Goal: Transaction & Acquisition: Purchase product/service

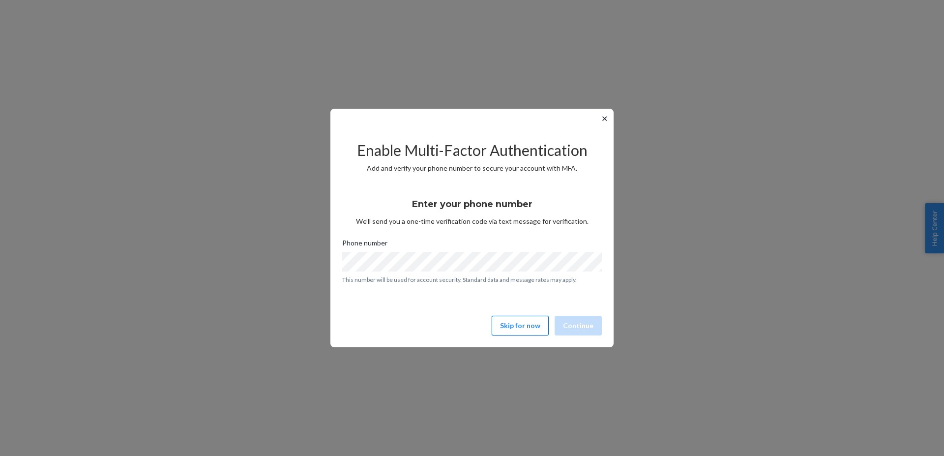
click at [529, 329] on button "Skip for now" at bounding box center [520, 326] width 57 height 20
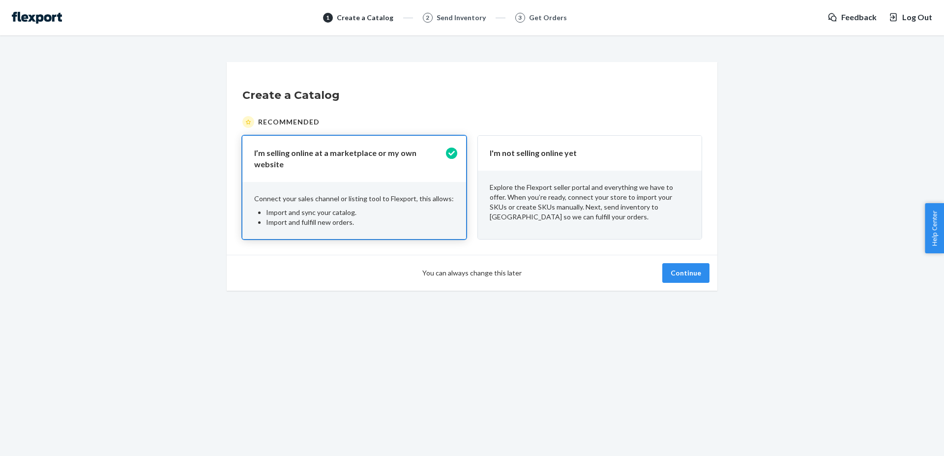
click at [541, 219] on p "Explore the Flexport seller portal and everything we have to offer. When you’re…" at bounding box center [590, 201] width 200 height 39
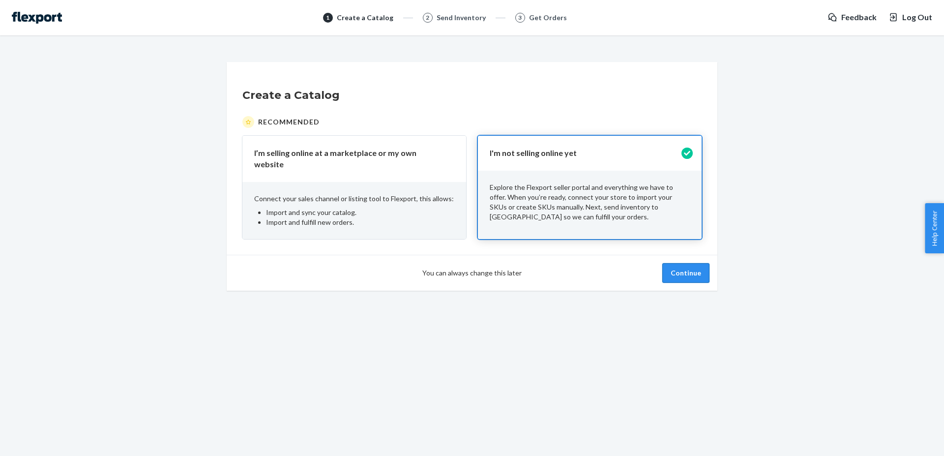
click at [688, 273] on button "Continue" at bounding box center [685, 273] width 47 height 20
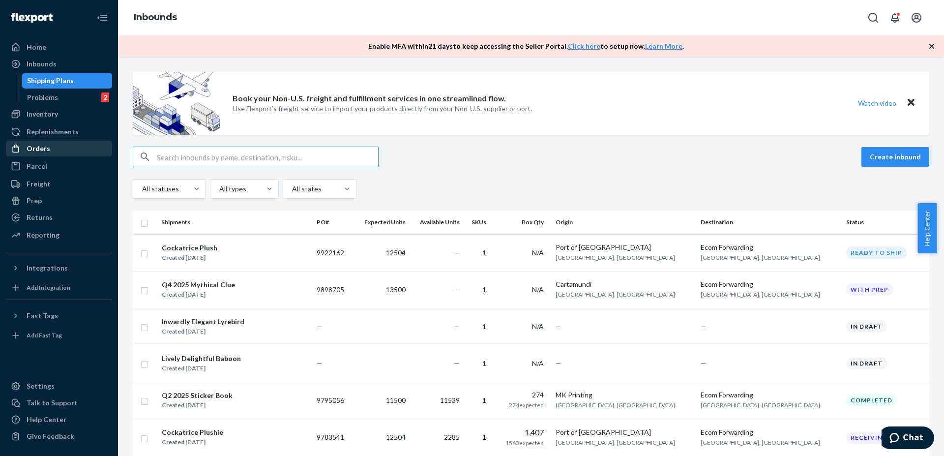
click at [60, 150] on div "Orders" at bounding box center [59, 149] width 104 height 14
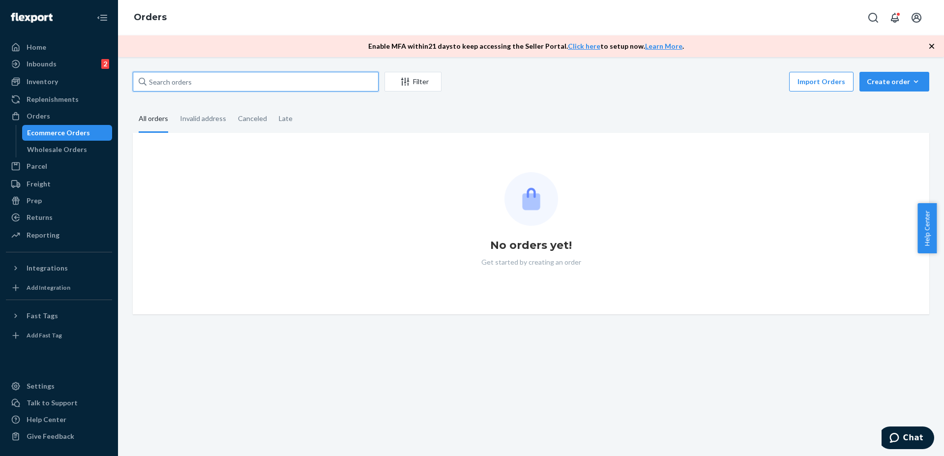
click at [248, 85] on input "text" at bounding box center [256, 82] width 246 height 20
paste input "krystibeaudoin88@gmail.com"
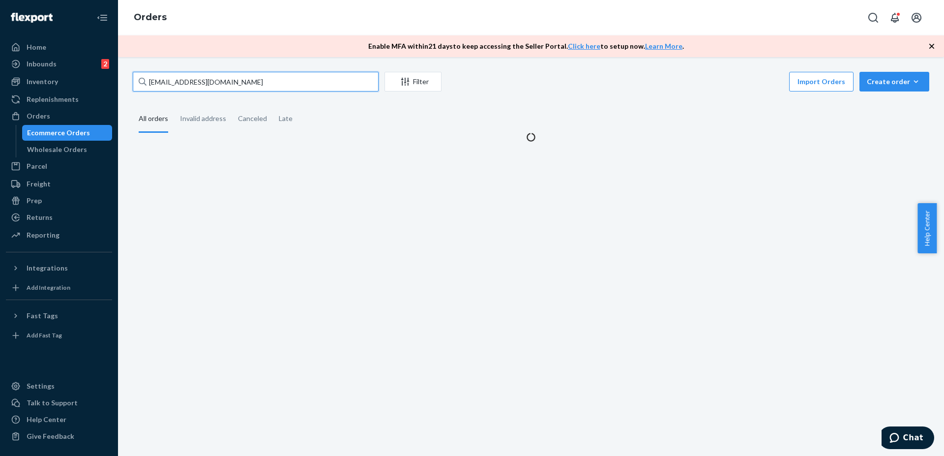
type input "krystibeaudoin88@gmail.com"
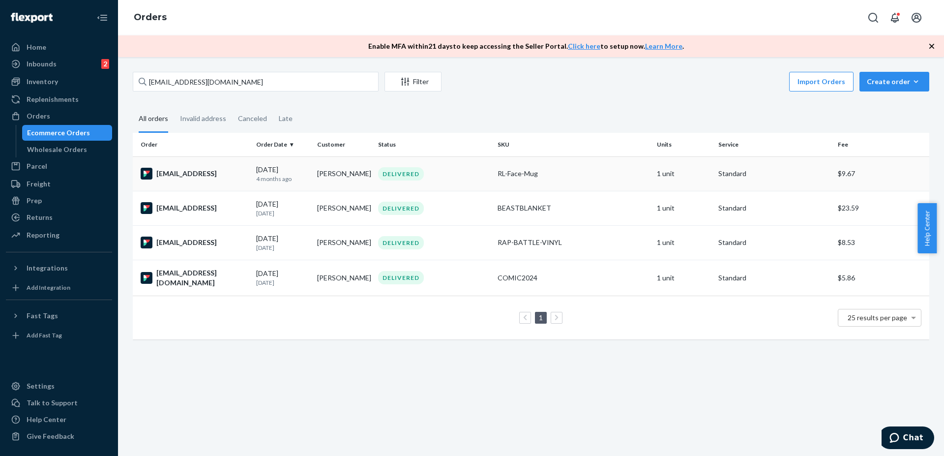
click at [486, 175] on div "DELIVERED" at bounding box center [434, 173] width 116 height 13
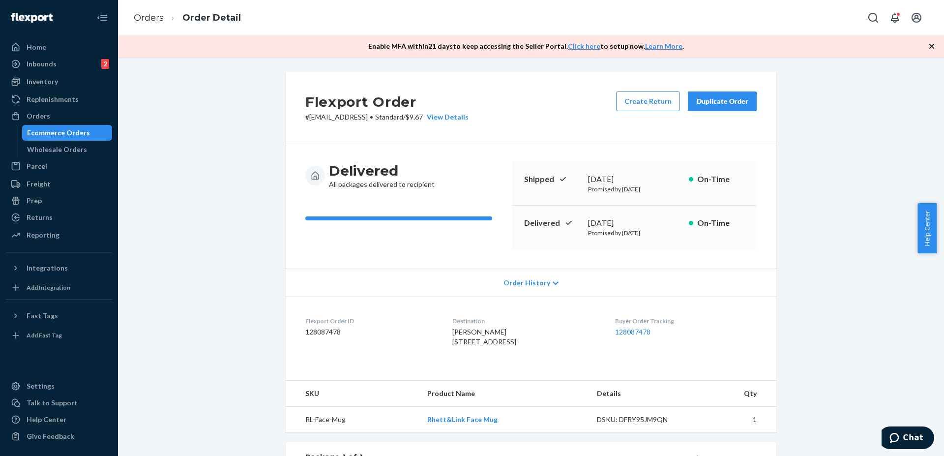
click at [731, 97] on div "Duplicate Order" at bounding box center [722, 101] width 52 height 10
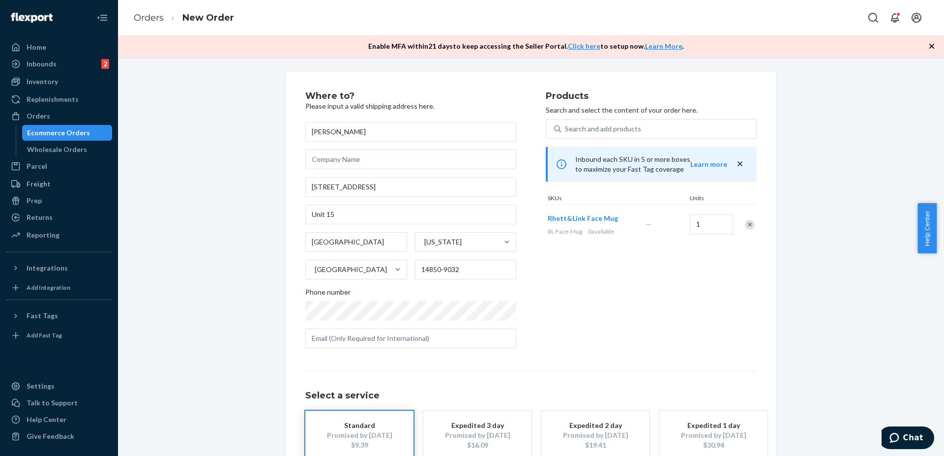
click at [746, 222] on div "Remove Item" at bounding box center [750, 225] width 10 height 10
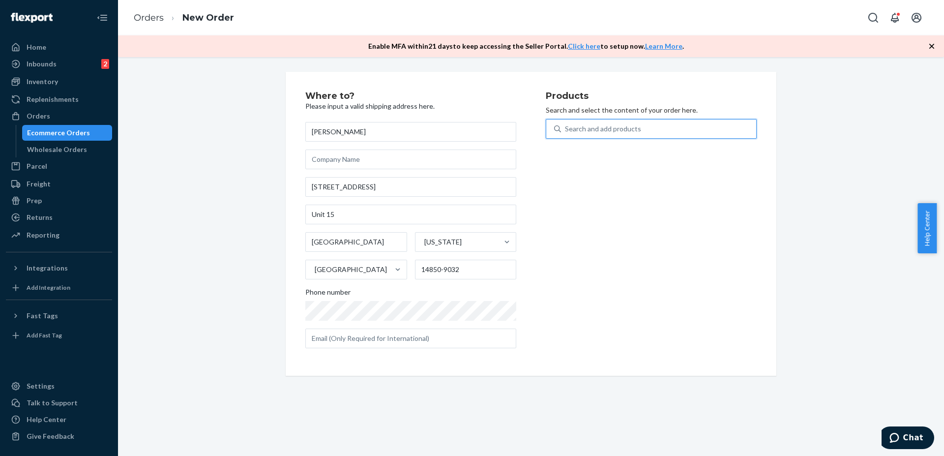
click at [595, 129] on div "Search and add products" at bounding box center [603, 129] width 76 height 10
click at [566, 129] on input "0 results available. Use Up and Down to choose options, press Enter to select t…" at bounding box center [565, 129] width 1 height 10
type input "q2"
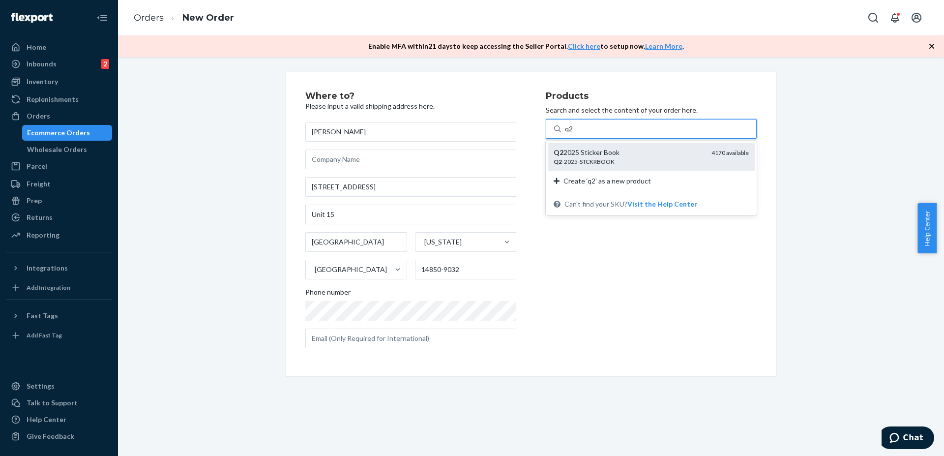
click at [621, 162] on div "Q2 -2025-STCKRBOOK" at bounding box center [629, 161] width 150 height 8
click at [574, 134] on input "q2" at bounding box center [569, 129] width 9 height 10
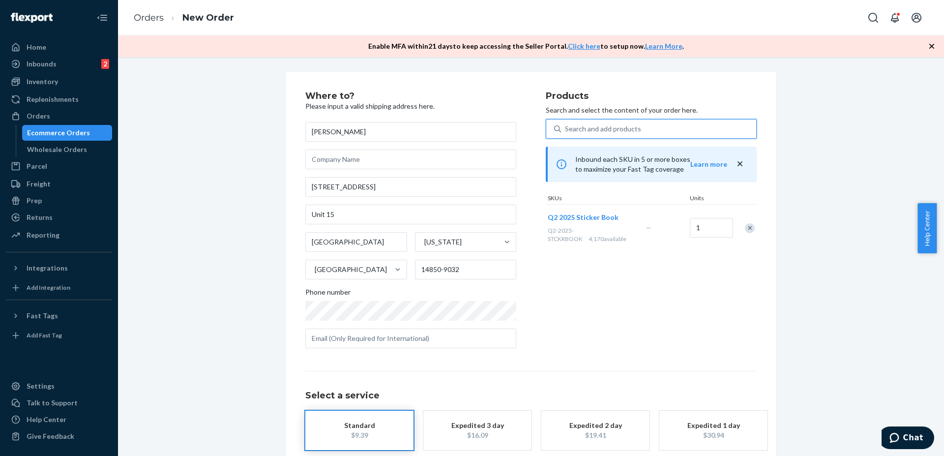
click at [601, 328] on div "Products Search and select the content of your order here. 0 results available.…" at bounding box center [651, 223] width 211 height 265
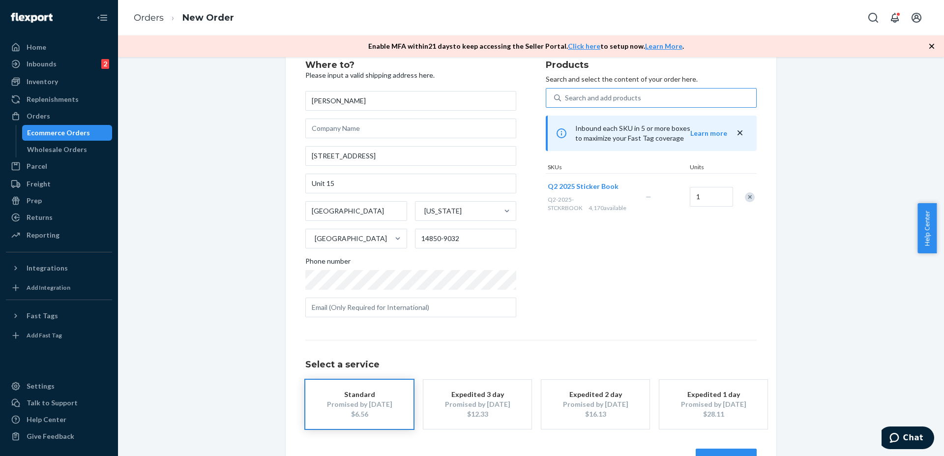
scroll to position [63, 0]
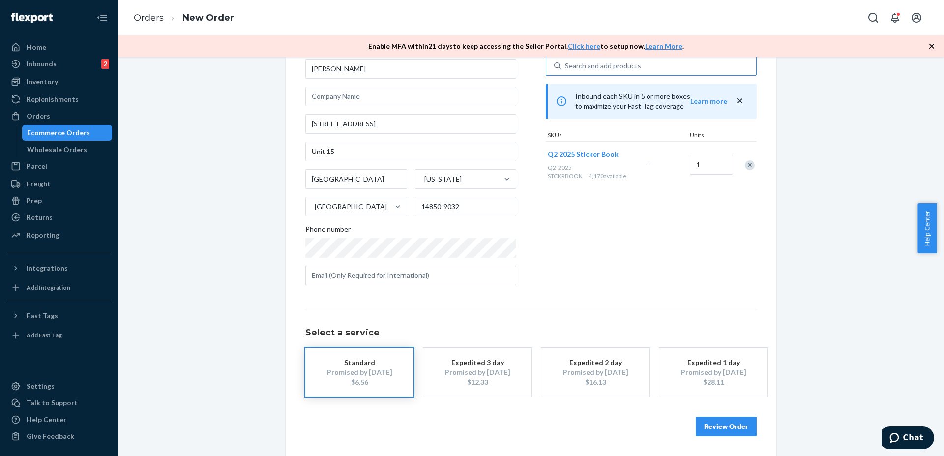
click at [734, 432] on button "Review Order" at bounding box center [726, 427] width 61 height 20
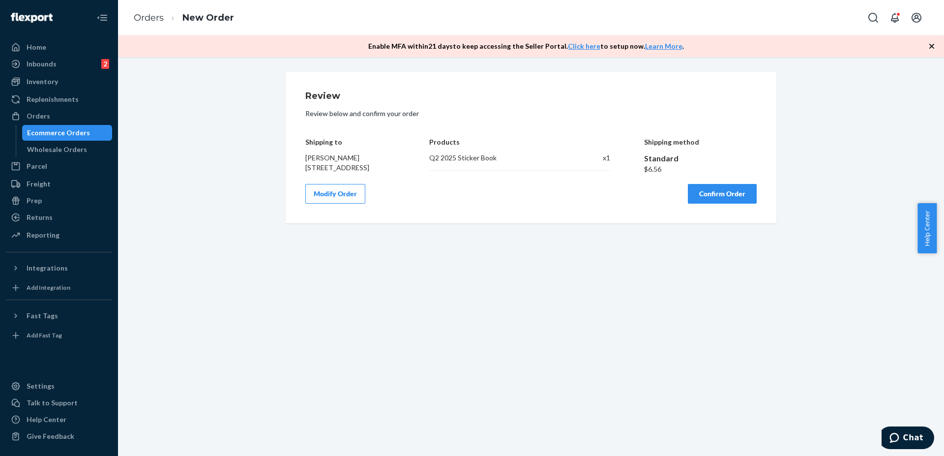
click at [713, 204] on button "Confirm Order" at bounding box center [722, 194] width 69 height 20
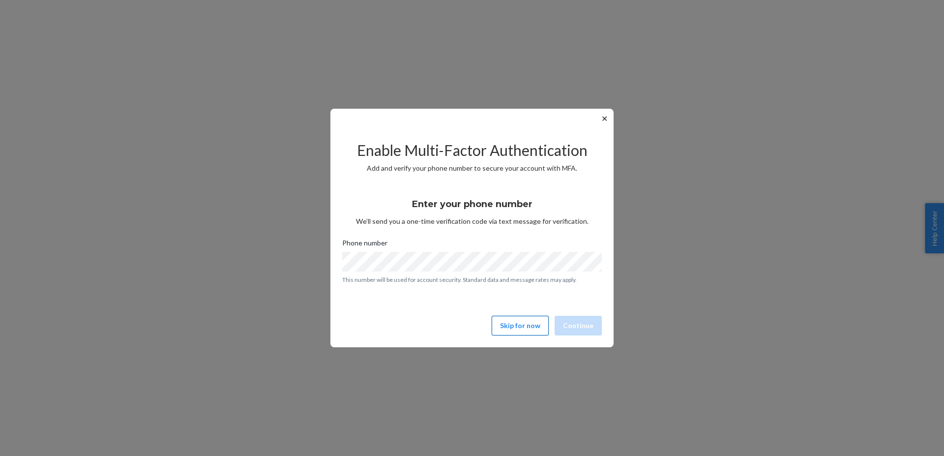
click at [538, 332] on button "Skip for now" at bounding box center [520, 326] width 57 height 20
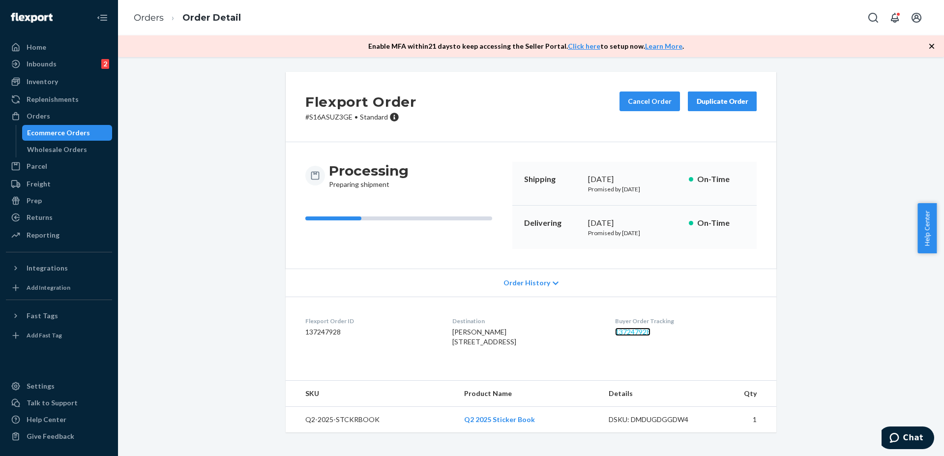
click at [642, 330] on link "137247928" at bounding box center [632, 332] width 35 height 8
click at [58, 115] on div "Orders" at bounding box center [59, 116] width 104 height 14
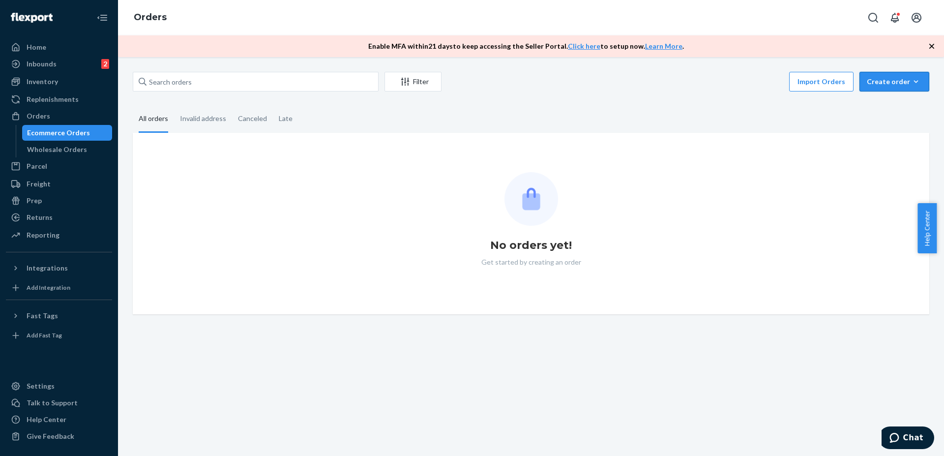
click at [884, 87] on button "Create order Ecommerce order Removal order" at bounding box center [895, 82] width 70 height 20
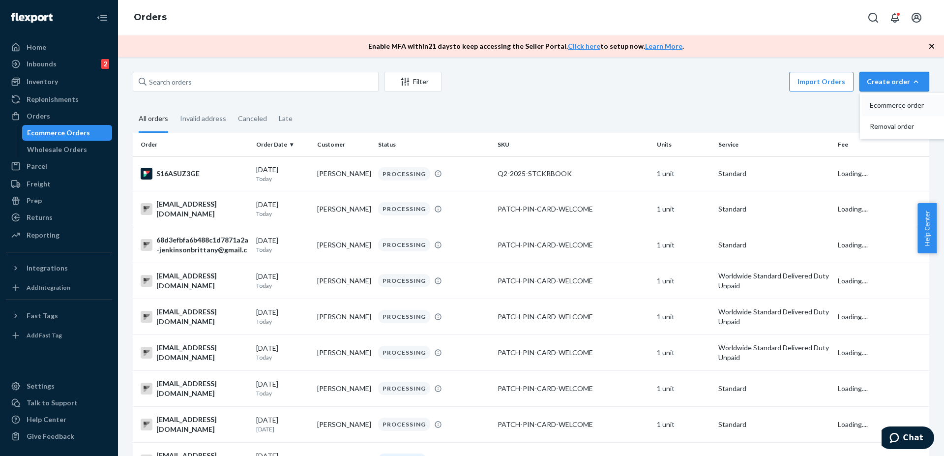
click at [870, 109] on span "Ecommerce order" at bounding box center [900, 105] width 61 height 7
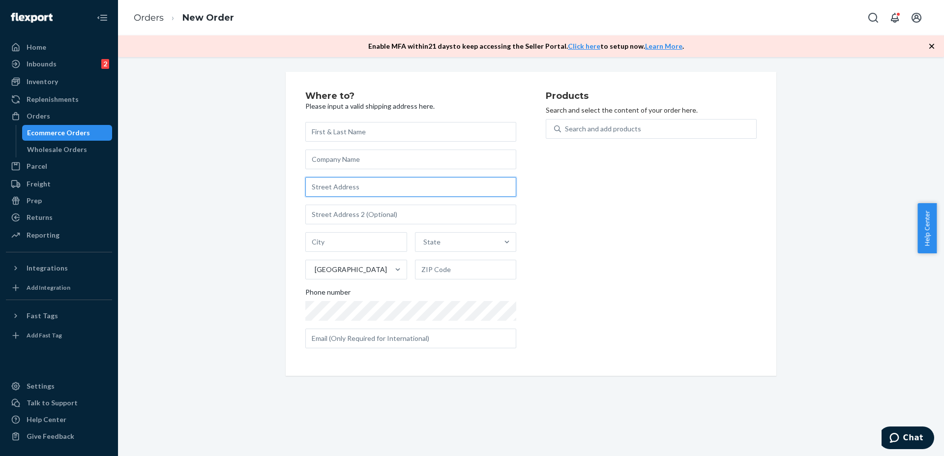
click at [363, 193] on input "text" at bounding box center [410, 187] width 211 height 20
paste input "[STREET_ADDRESS][PERSON_NAME] [GEOGRAPHIC_DATA], Ca 93292 [GEOGRAPHIC_DATA]"
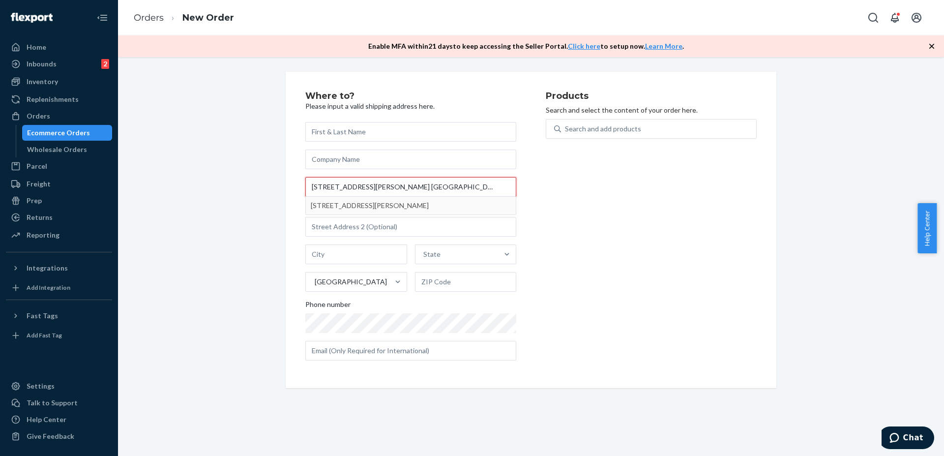
type input "[STREET_ADDRESS][PERSON_NAME] [GEOGRAPHIC_DATA], Ca 93292 [GEOGRAPHIC_DATA]"
type input "Visalia"
type input "93292"
type input "[STREET_ADDRESS][PERSON_NAME]"
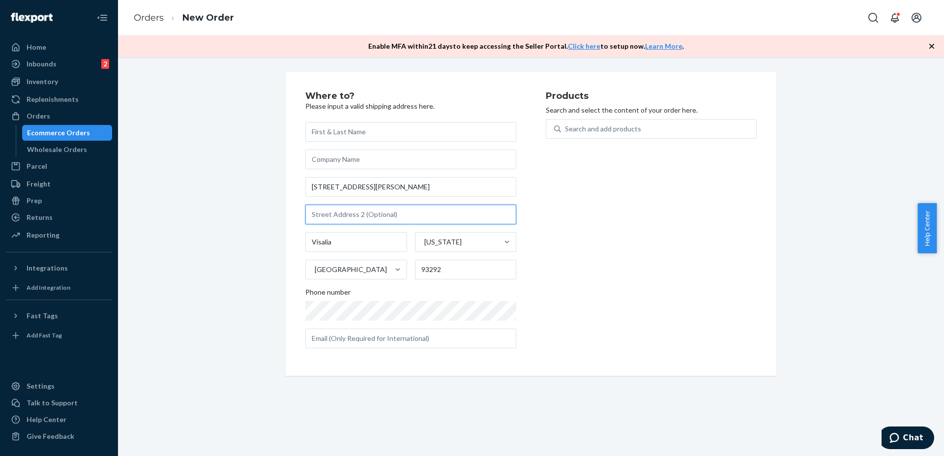
click at [356, 219] on input "text" at bounding box center [410, 215] width 211 height 20
paste input "[STREET_ADDRESS][PERSON_NAME] [GEOGRAPHIC_DATA], Ca 93292 [GEOGRAPHIC_DATA]"
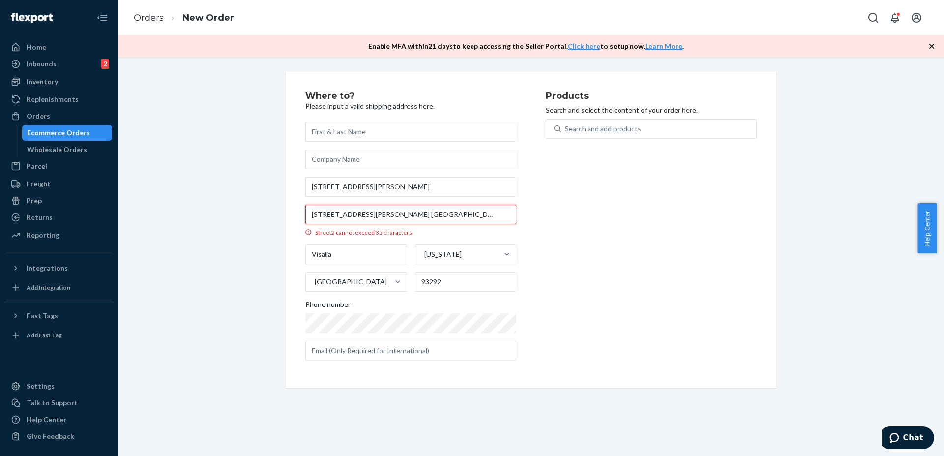
type input "[STREET_ADDRESS][PERSON_NAME] [GEOGRAPHIC_DATA], Ca 93292 [GEOGRAPHIC_DATA]"
click at [360, 133] on input "text" at bounding box center [410, 132] width 211 height 20
paste input "[PERSON_NAME]"
type input "[PERSON_NAME]"
click at [328, 215] on input "[STREET_ADDRESS][PERSON_NAME] [GEOGRAPHIC_DATA], Ca 93292 [GEOGRAPHIC_DATA]" at bounding box center [410, 215] width 211 height 20
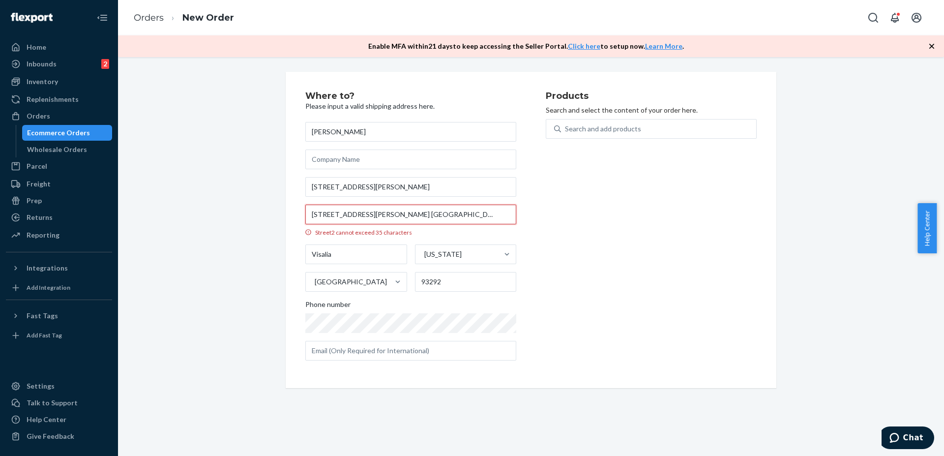
click at [328, 215] on input "[STREET_ADDRESS][PERSON_NAME] [GEOGRAPHIC_DATA], Ca 93292 [GEOGRAPHIC_DATA]" at bounding box center [410, 215] width 211 height 20
click at [326, 186] on input "[STREET_ADDRESS][PERSON_NAME]" at bounding box center [410, 187] width 211 height 20
paste input "ast"
type input "[STREET_ADDRESS][PERSON_NAME]"
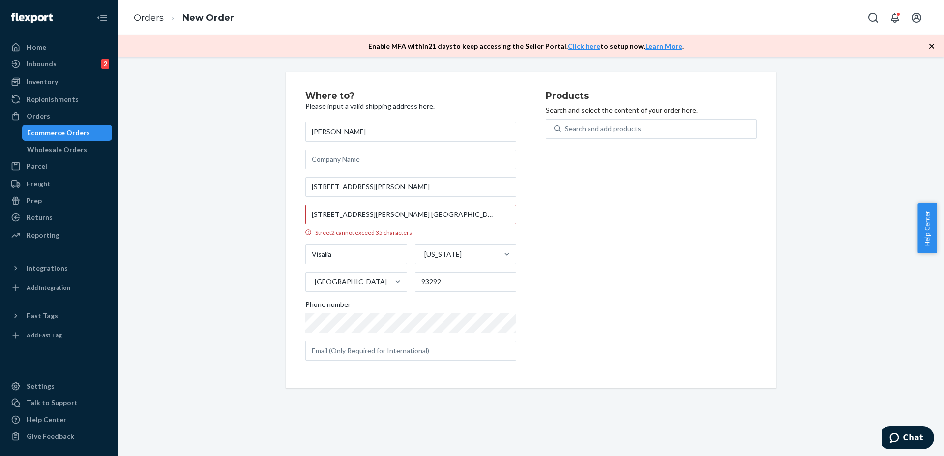
click at [546, 212] on div "Products Search and select the content of your order here. Search and add produ…" at bounding box center [651, 229] width 211 height 277
click at [450, 212] on input "[STREET_ADDRESS][PERSON_NAME] [GEOGRAPHIC_DATA], Ca 93292 [GEOGRAPHIC_DATA]" at bounding box center [410, 215] width 211 height 20
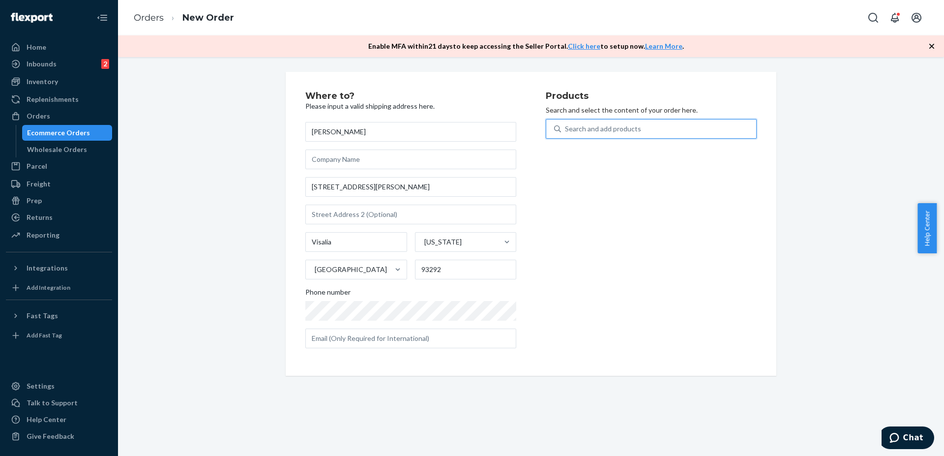
click at [577, 129] on div "Search and add products" at bounding box center [603, 129] width 76 height 10
click at [566, 129] on input "0 results available. Use Up and Down to choose options, press Enter to select t…" at bounding box center [565, 129] width 1 height 10
type input "q"
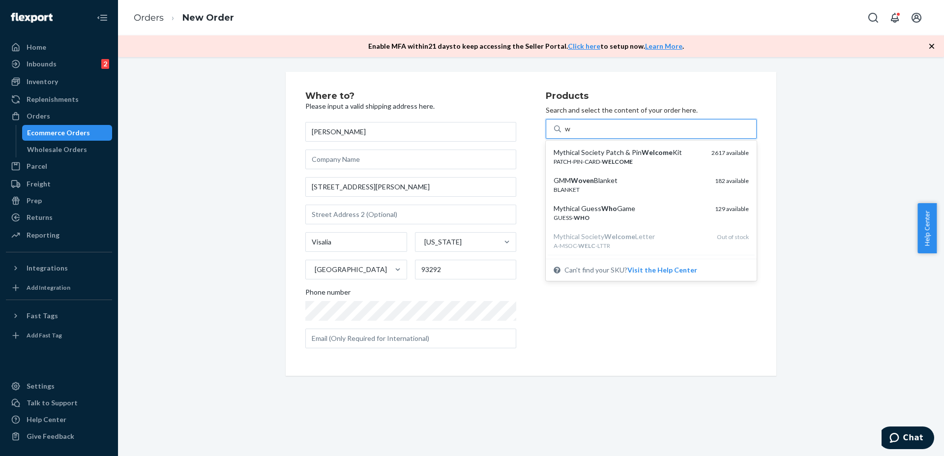
type input "we"
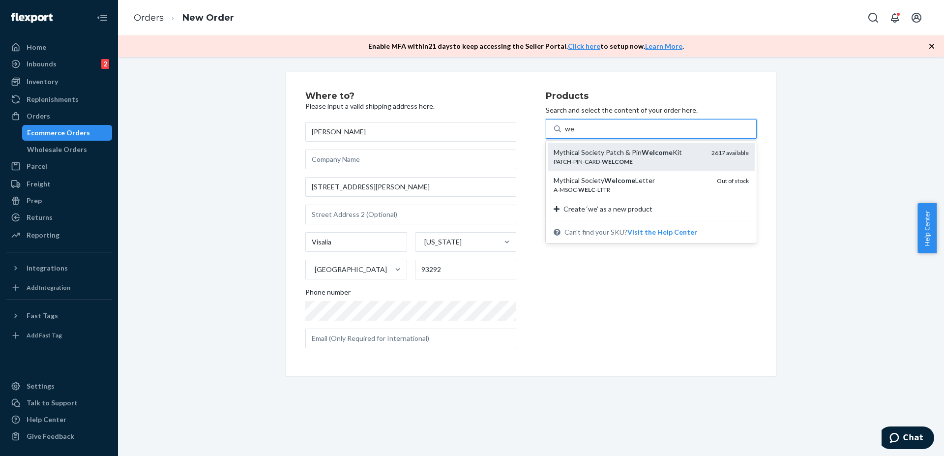
click at [606, 163] on em "WELCOME" at bounding box center [617, 161] width 31 height 7
click at [575, 134] on input "we" at bounding box center [570, 129] width 10 height 10
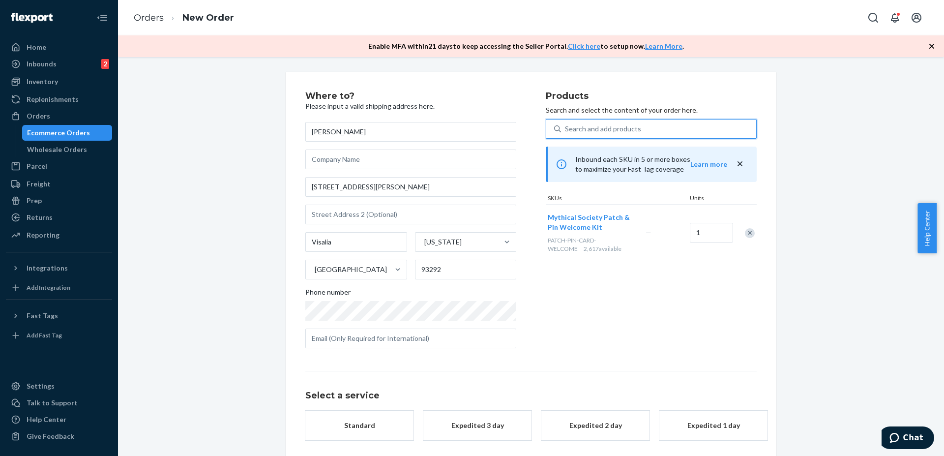
click at [607, 355] on div "Products Search and select the content of your order here. 0 results available.…" at bounding box center [651, 223] width 211 height 265
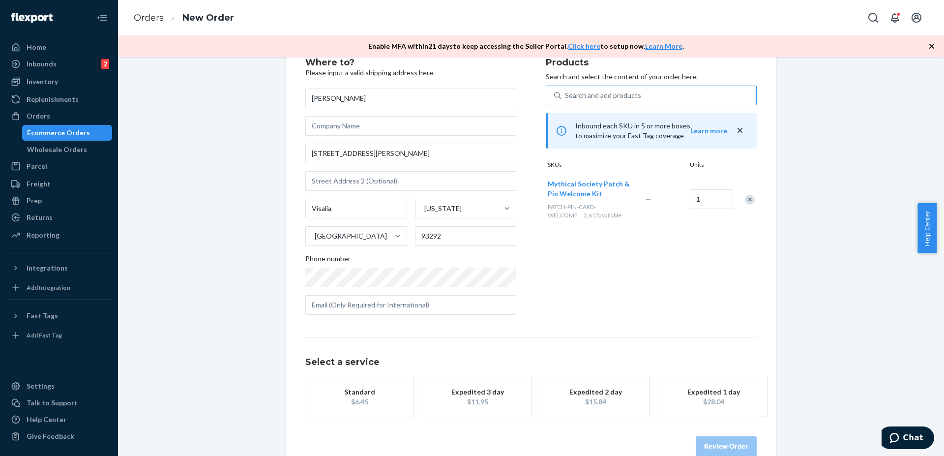
scroll to position [43, 0]
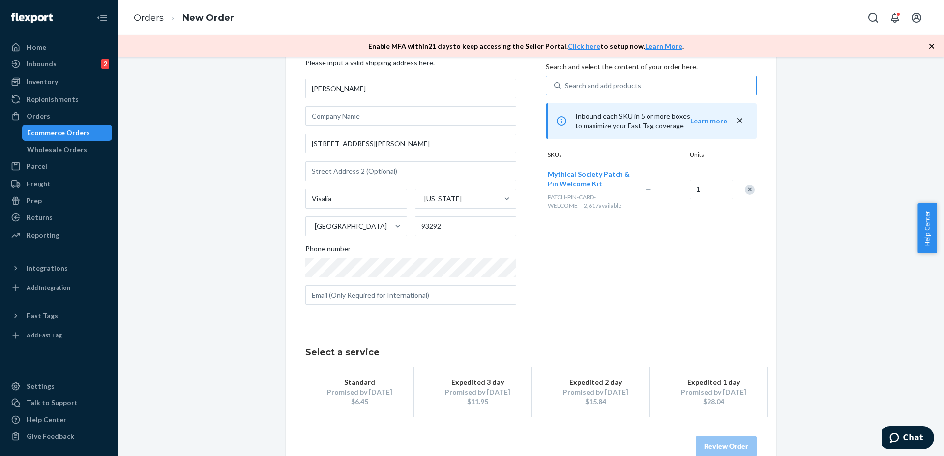
click at [346, 393] on div "Promised by [DATE]" at bounding box center [359, 392] width 79 height 10
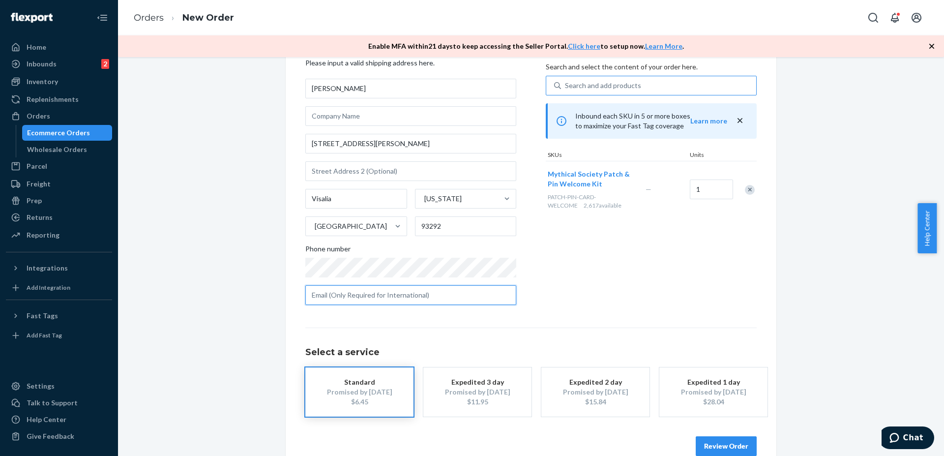
click at [360, 300] on input "text" at bounding box center [410, 295] width 211 height 20
paste input "[DOMAIN_NAME][EMAIL_ADDRESS][DOMAIN_NAME]"
type input "[DOMAIN_NAME][EMAIL_ADDRESS][DOMAIN_NAME]"
click at [571, 293] on div "Products Search and select the content of your order here. Search and add produ…" at bounding box center [651, 180] width 211 height 265
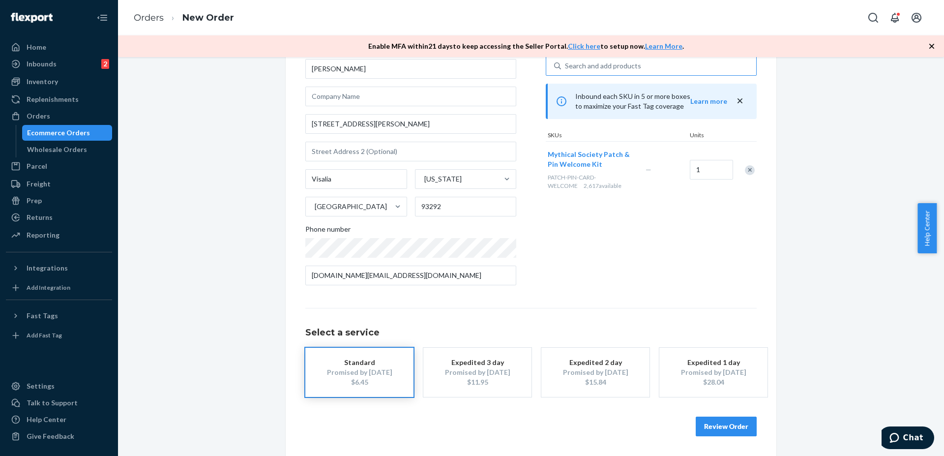
click at [710, 428] on button "Review Order" at bounding box center [726, 427] width 61 height 20
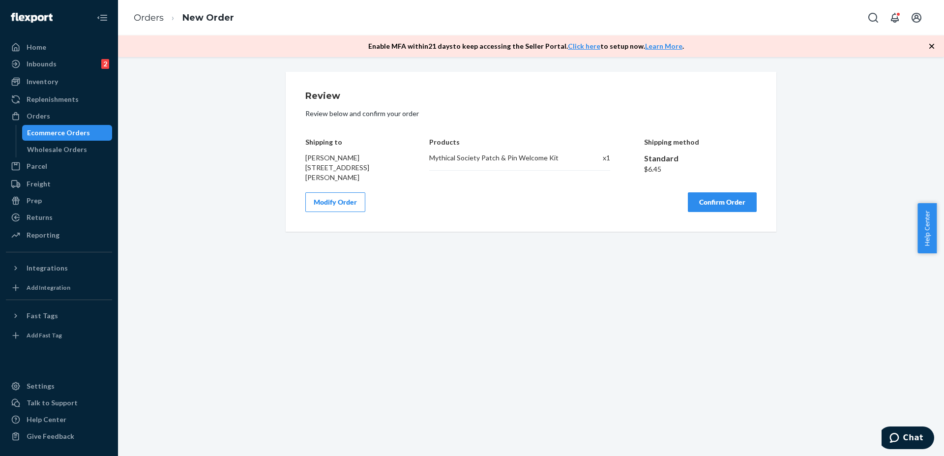
click at [704, 203] on button "Confirm Order" at bounding box center [722, 202] width 69 height 20
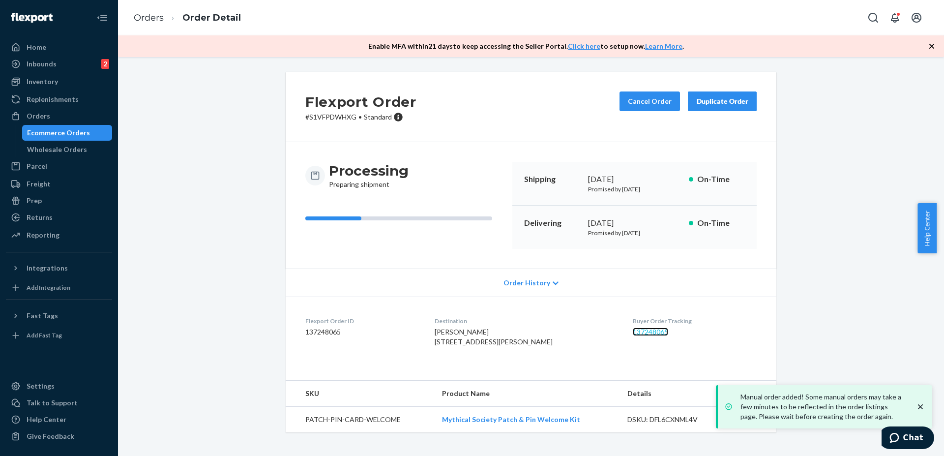
click at [633, 332] on link "137248065" at bounding box center [650, 332] width 35 height 8
